Goal: Information Seeking & Learning: Compare options

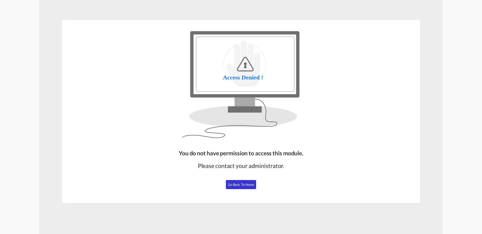
click at [241, 182] on button "Go Back to Home" at bounding box center [241, 184] width 30 height 9
click at [239, 182] on button "Go Back to Home" at bounding box center [241, 184] width 30 height 9
